Goal: Information Seeking & Learning: Learn about a topic

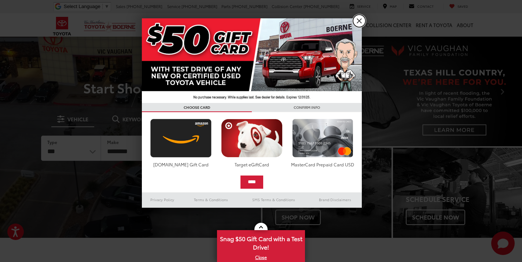
click at [360, 21] on link "X" at bounding box center [359, 21] width 12 height 12
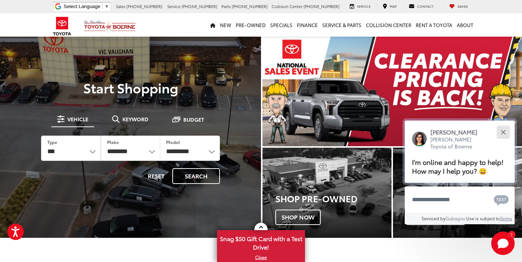
click at [503, 133] on div "Close" at bounding box center [503, 132] width 5 height 5
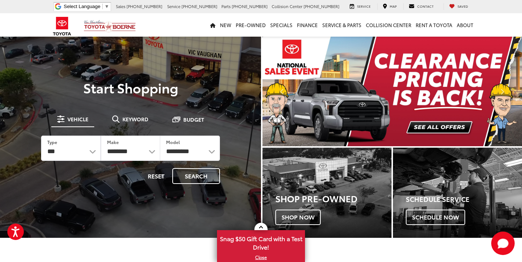
click at [426, 120] on img "carousel slide number 1 of 2" at bounding box center [392, 92] width 260 height 110
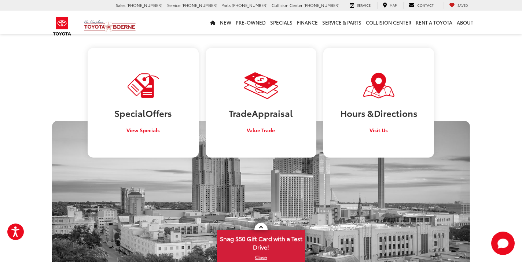
scroll to position [395, 0]
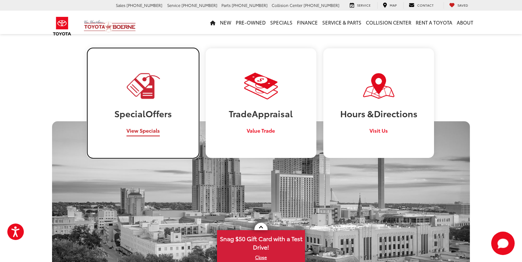
click at [142, 127] on span "View Specials" at bounding box center [142, 130] width 33 height 7
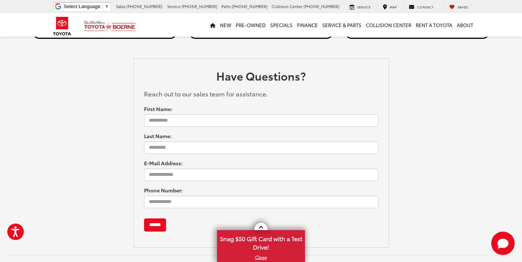
scroll to position [1304, 0]
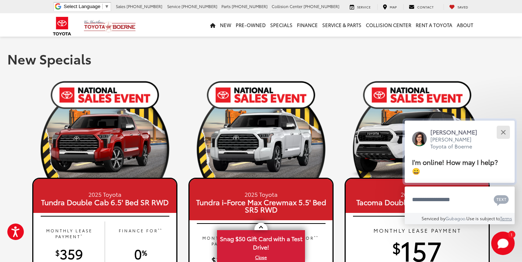
click at [501, 140] on button "Close" at bounding box center [503, 132] width 16 height 16
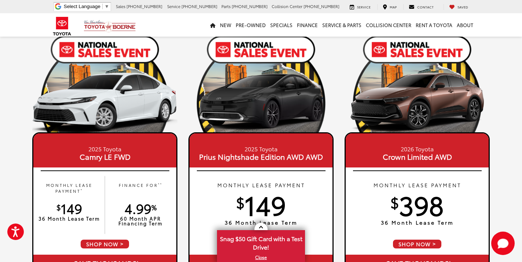
scroll to position [1008, 0]
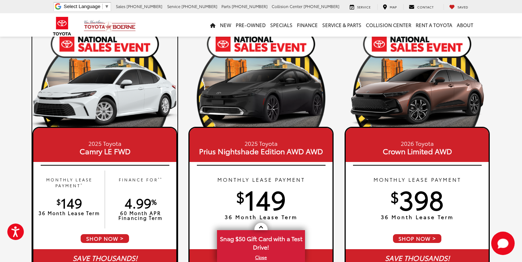
click at [133, 111] on img at bounding box center [104, 95] width 145 height 73
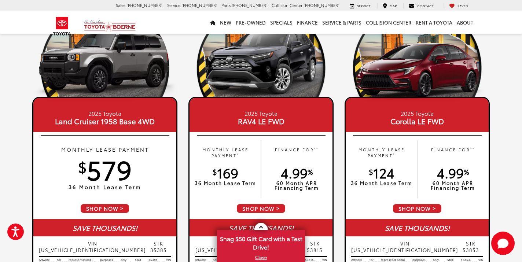
scroll to position [718, 0]
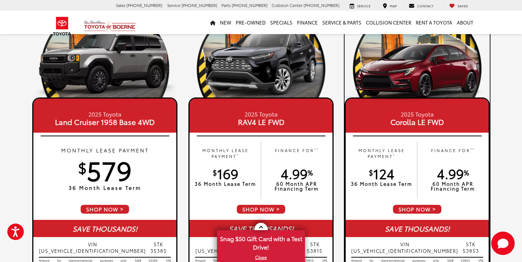
click at [413, 115] on small "2025 Toyota" at bounding box center [417, 114] width 139 height 8
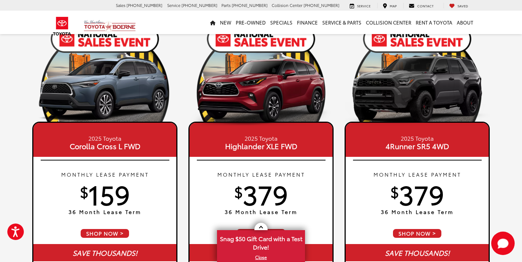
scroll to position [374, 0]
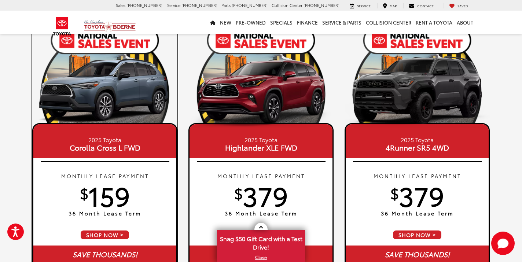
click at [108, 146] on span "Corolla Cross L FWD" at bounding box center [104, 147] width 139 height 7
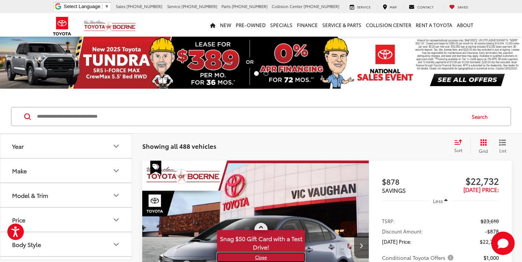
click at [261, 257] on link "X" at bounding box center [261, 257] width 87 height 8
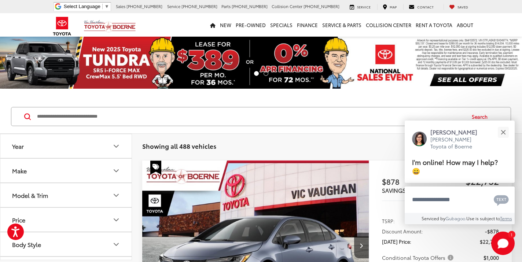
click at [511, 101] on div "Search" at bounding box center [261, 117] width 522 height 34
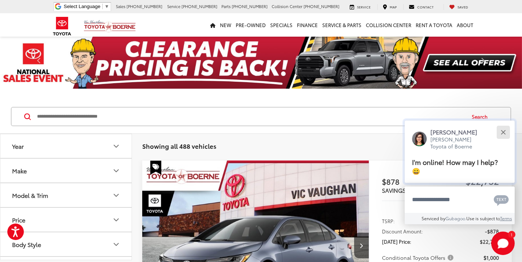
click at [503, 135] on div "Close" at bounding box center [503, 132] width 5 height 5
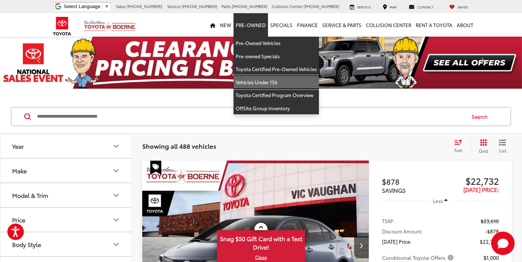
click at [258, 81] on link "Vehicles Under 15k" at bounding box center [276, 82] width 85 height 13
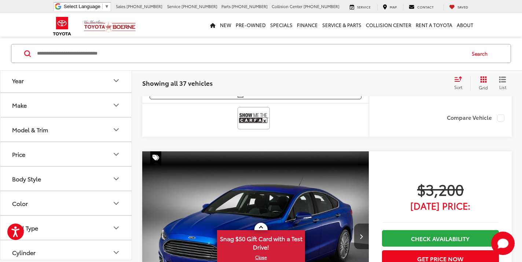
scroll to position [906, 0]
